Goal: Task Accomplishment & Management: Use online tool/utility

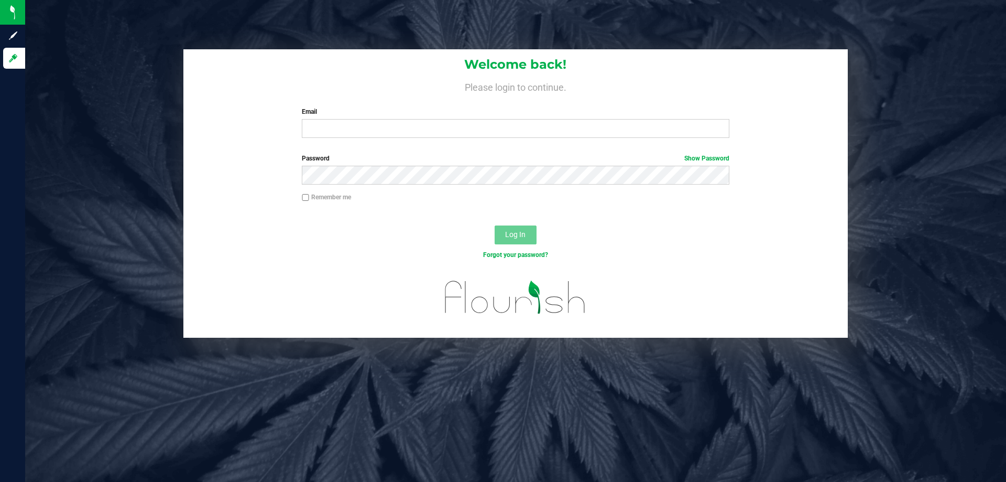
click at [389, 138] on div "Welcome back! Please login to continue. Email Required Please format your email…" at bounding box center [515, 97] width 664 height 97
click at [390, 126] on input "Email" at bounding box center [515, 128] width 427 height 19
type input "[EMAIL_ADDRESS][DOMAIN_NAME]"
click at [495, 225] on button "Log In" at bounding box center [516, 234] width 42 height 19
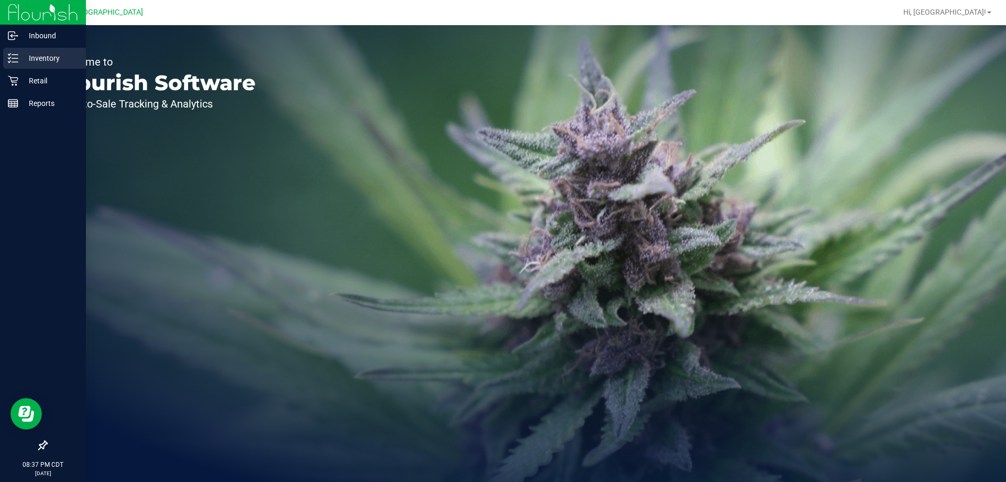
click at [39, 51] on div "Inventory" at bounding box center [44, 58] width 83 height 21
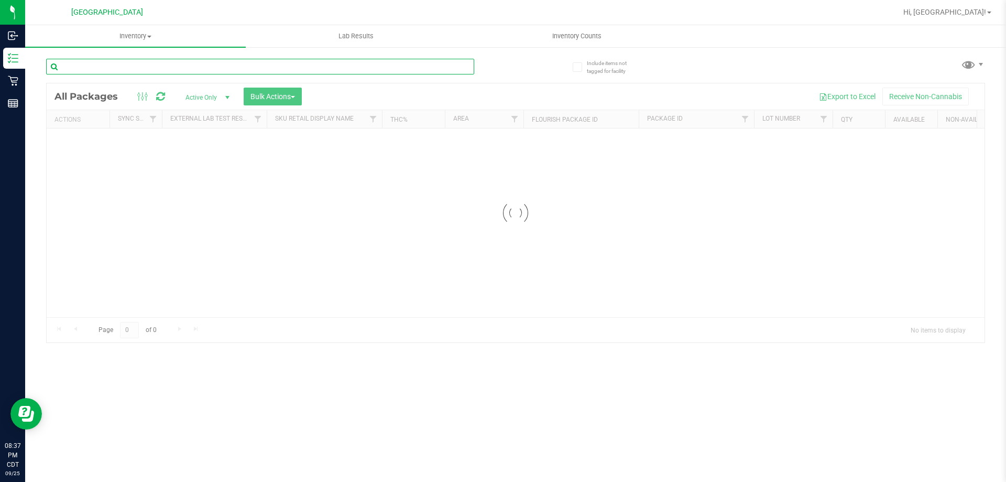
click at [110, 61] on input "text" at bounding box center [260, 67] width 428 height 16
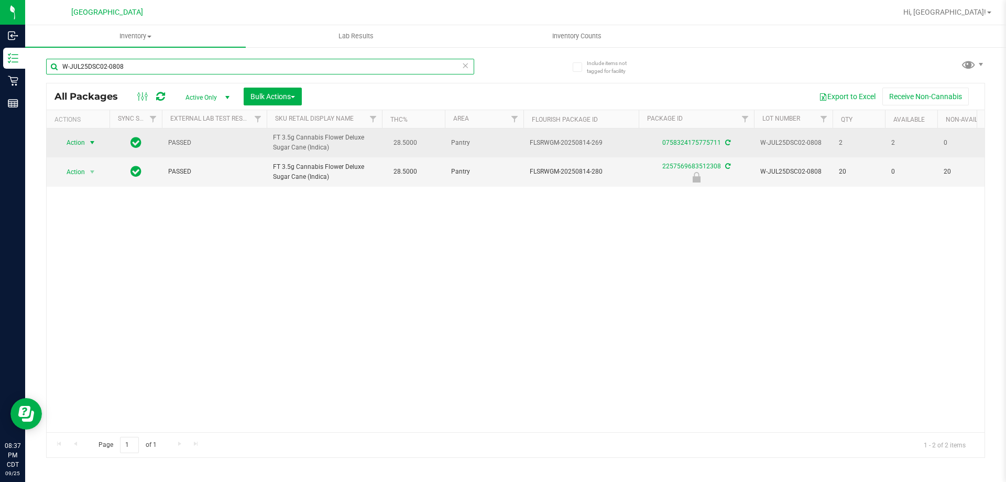
type input "W-JUL25DSC02-0808"
click at [79, 146] on span "Action" at bounding box center [71, 142] width 28 height 15
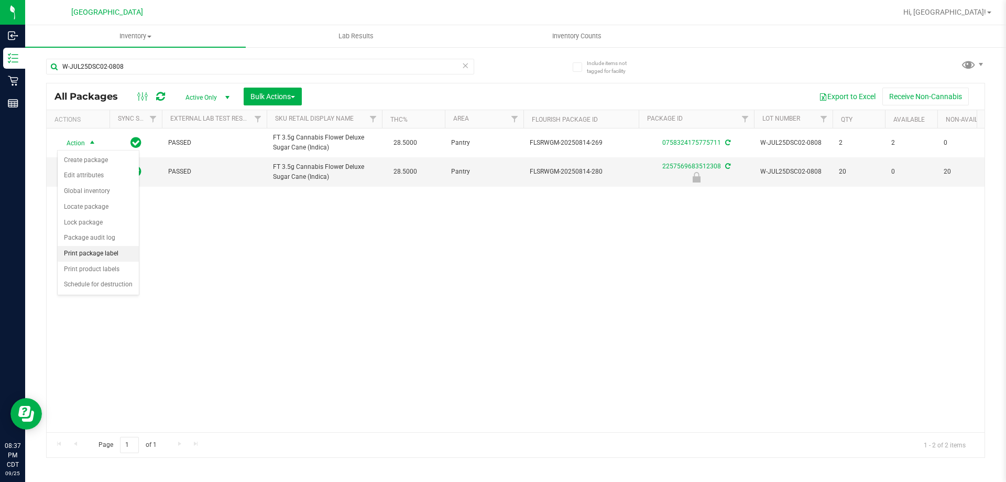
click at [94, 257] on li "Print package label" at bounding box center [98, 254] width 81 height 16
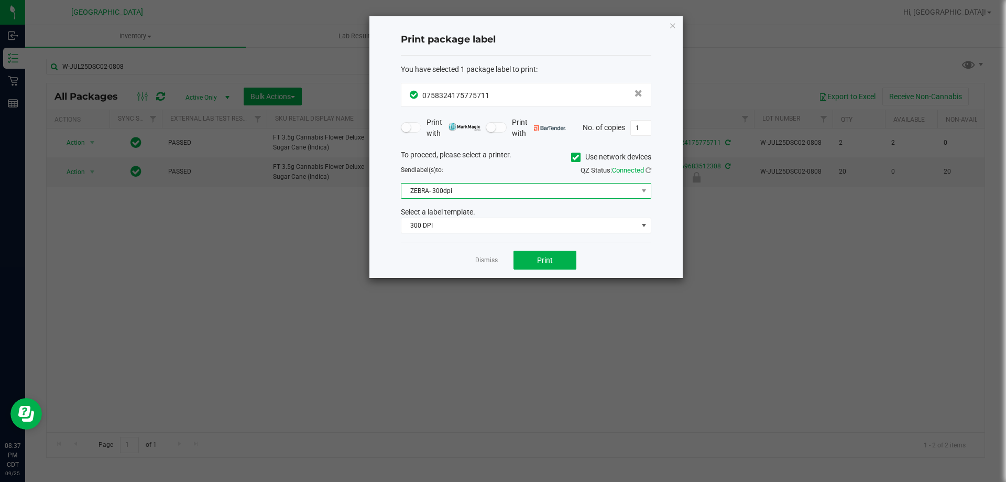
click at [473, 194] on span "ZEBRA- 300dpi" at bounding box center [519, 190] width 236 height 15
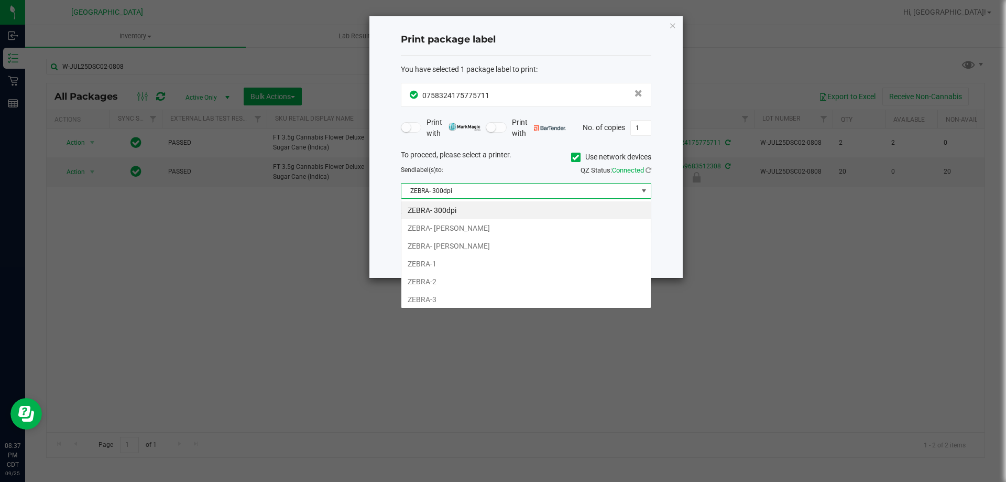
scroll to position [16, 250]
click at [447, 276] on li "ZEBRA-2" at bounding box center [525, 281] width 249 height 18
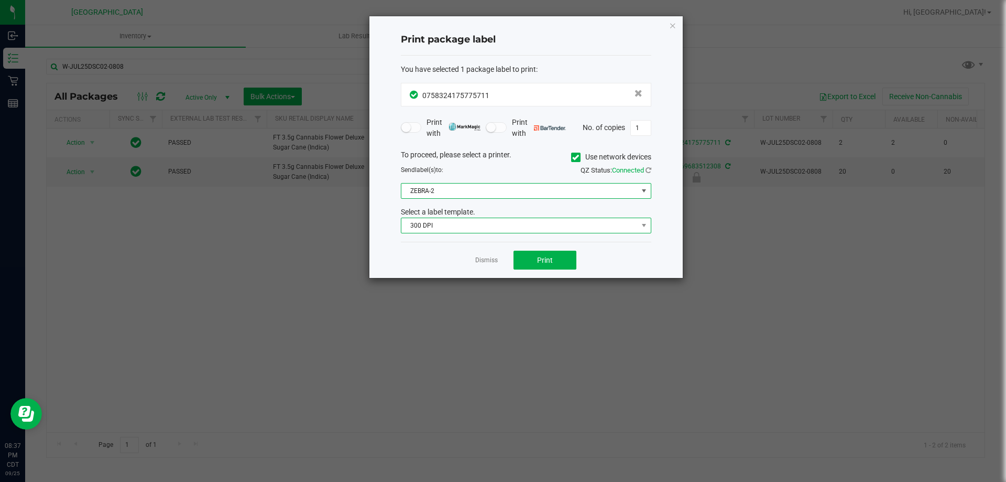
click at [453, 231] on span "300 DPI" at bounding box center [519, 225] width 236 height 15
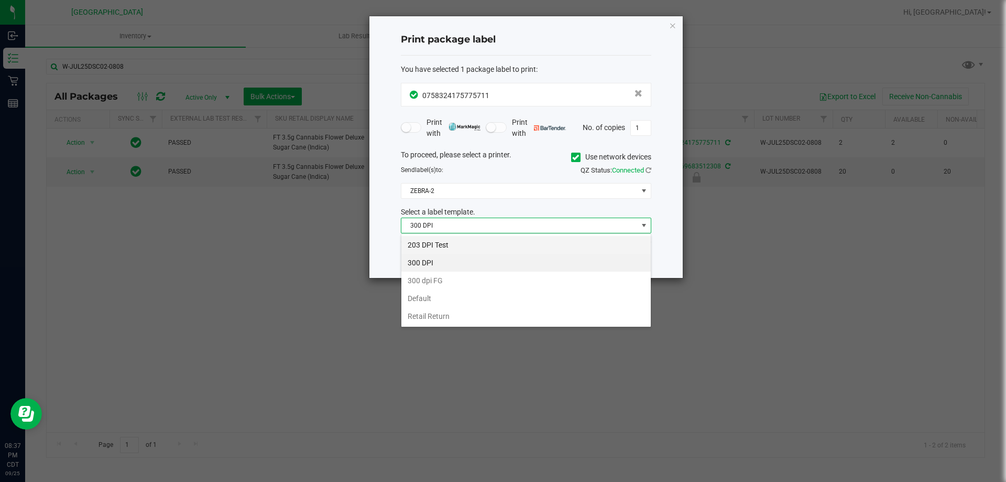
click at [450, 247] on li "203 DPI Test" at bounding box center [525, 245] width 249 height 18
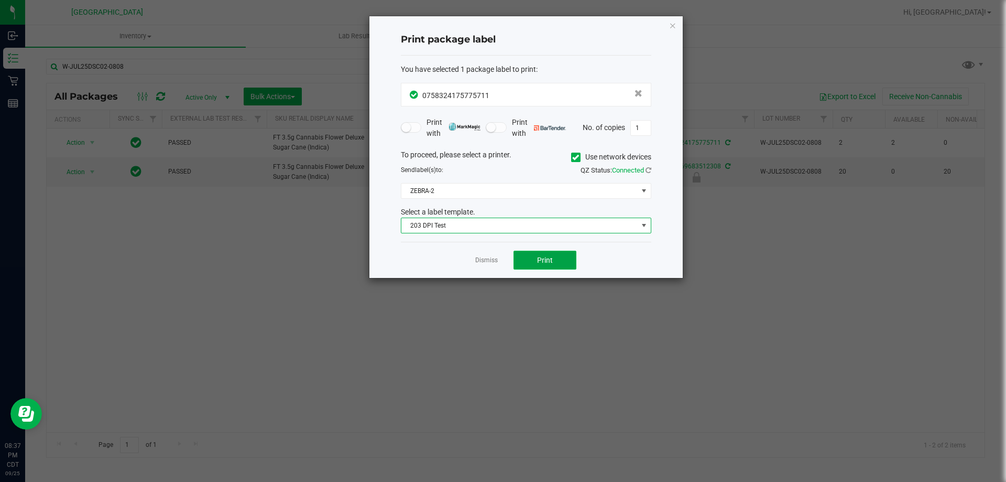
click at [544, 261] on span "Print" at bounding box center [545, 260] width 16 height 8
click at [491, 254] on div "Dismiss Print" at bounding box center [526, 260] width 250 height 36
click at [493, 261] on link "Dismiss" at bounding box center [486, 260] width 23 height 9
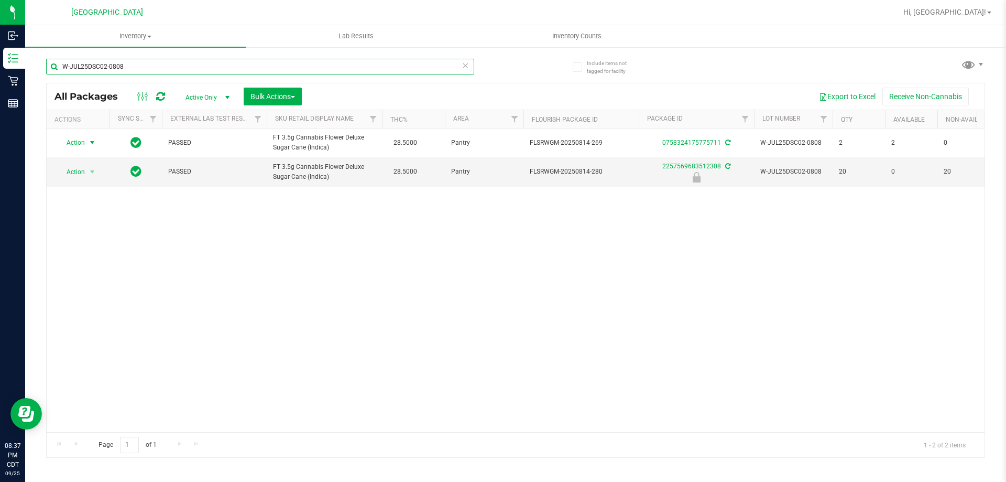
click at [304, 67] on input "W-JUL25DSC02-0808" at bounding box center [260, 67] width 428 height 16
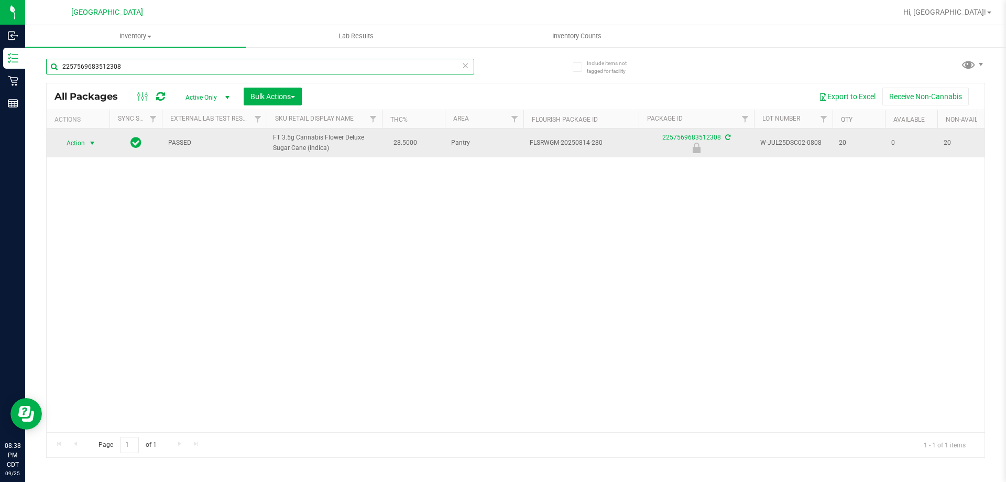
type input "2257569683512308"
click at [82, 145] on span "Action" at bounding box center [71, 143] width 28 height 15
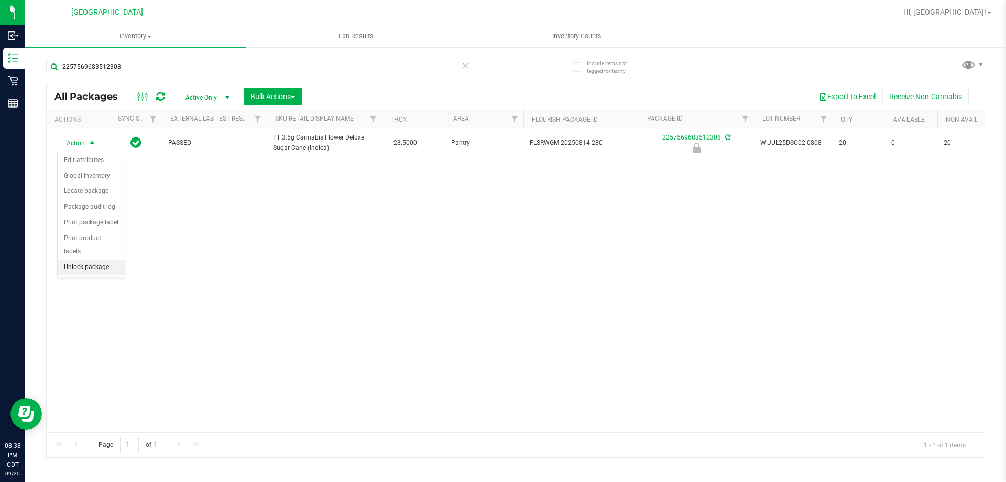
click at [87, 259] on li "Unlock package" at bounding box center [91, 267] width 67 height 16
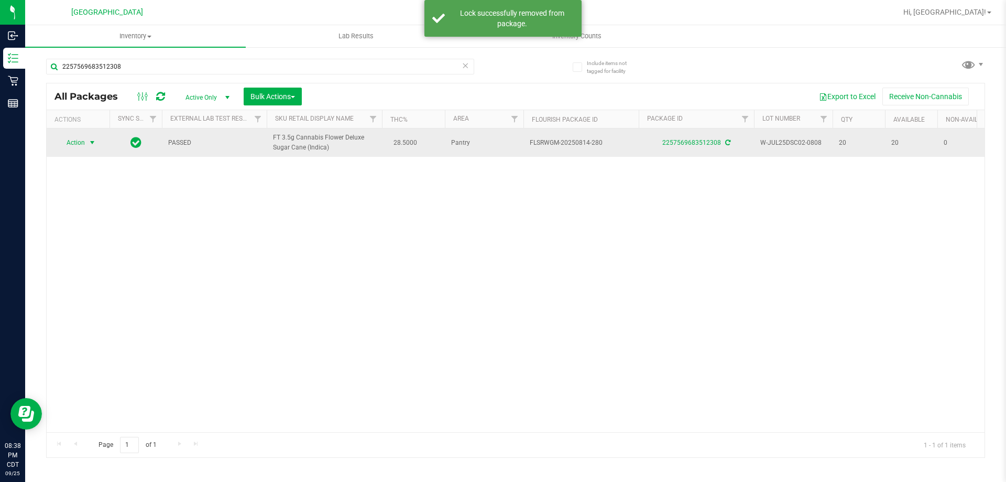
click at [91, 140] on span "select" at bounding box center [92, 142] width 8 height 8
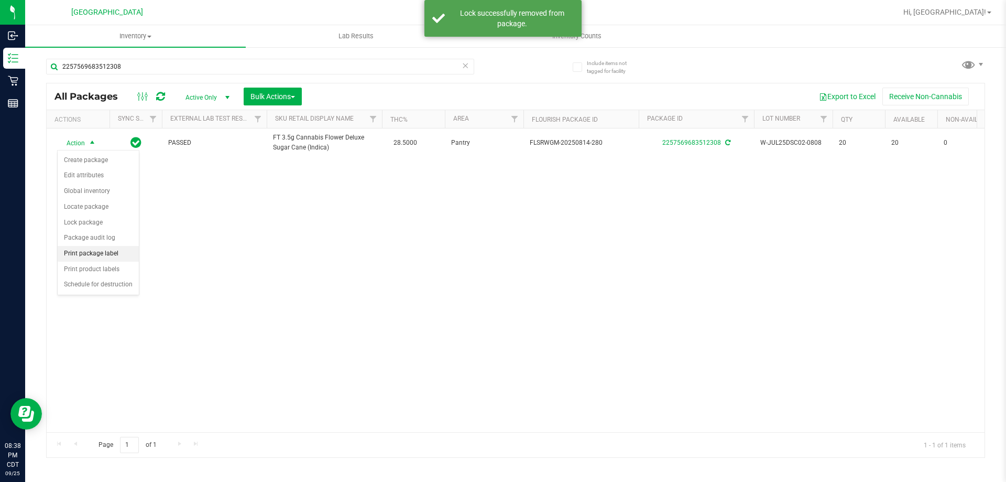
click at [94, 249] on li "Print package label" at bounding box center [98, 254] width 81 height 16
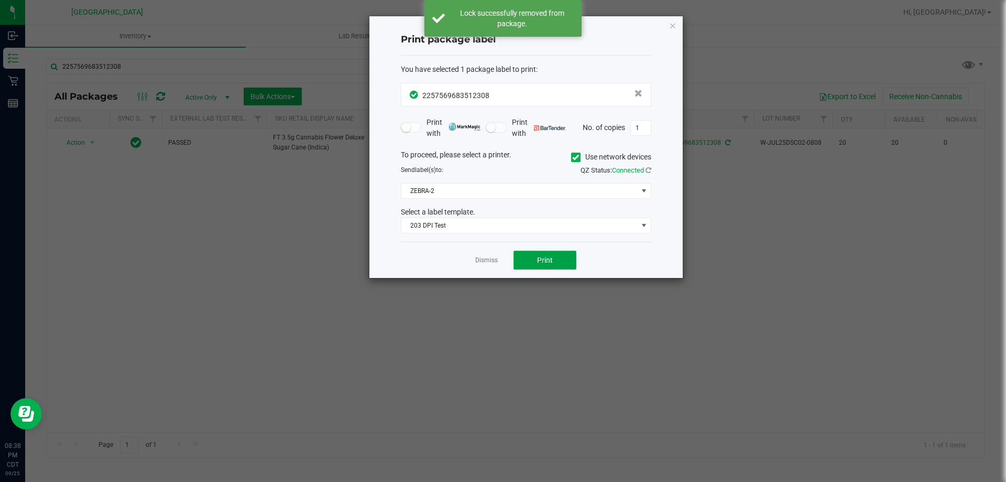
click at [528, 261] on button "Print" at bounding box center [544, 259] width 63 height 19
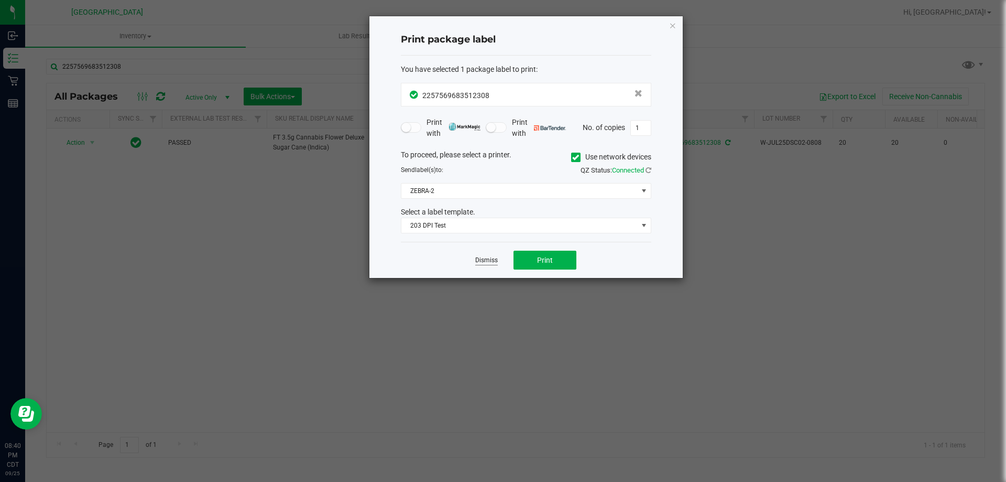
click at [488, 265] on link "Dismiss" at bounding box center [486, 260] width 23 height 9
